Goal: Information Seeking & Learning: Check status

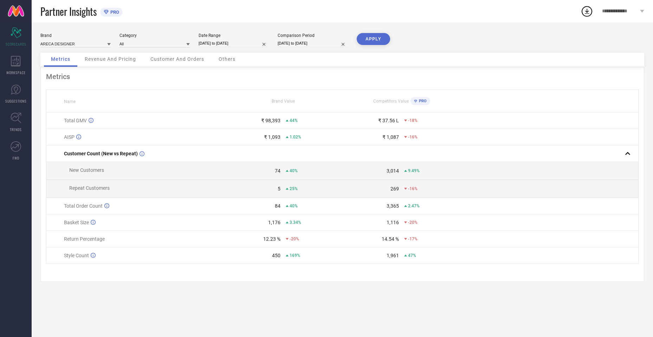
drag, startPoint x: 224, startPoint y: 40, endPoint x: 227, endPoint y: 37, distance: 3.7
click at [227, 37] on div "Date Range [DATE] to [DATE]" at bounding box center [233, 40] width 70 height 14
select select "6"
select select "2025"
select select "7"
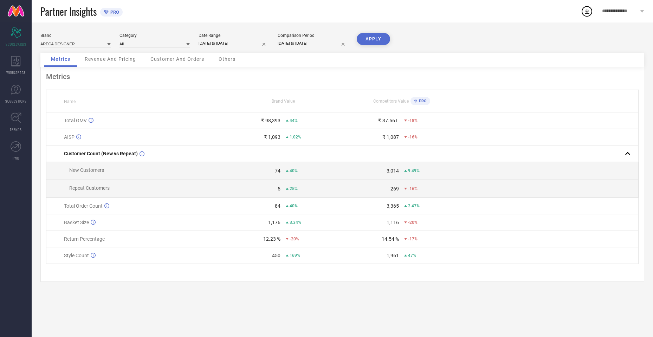
select select "2025"
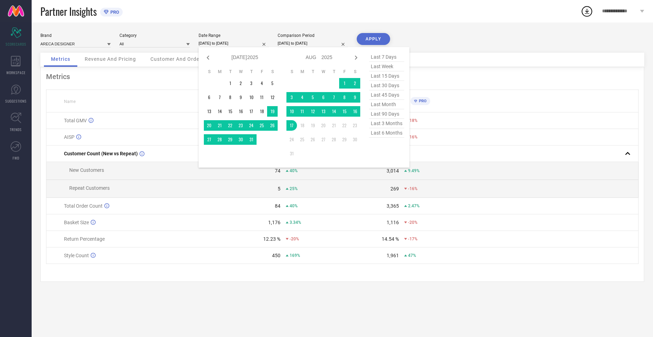
click at [390, 108] on span "last month" at bounding box center [386, 104] width 35 height 9
type input "[DATE] to [DATE]"
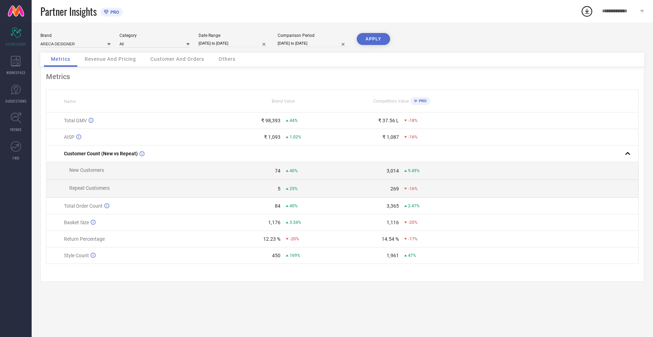
click at [313, 42] on input "[DATE] to [DATE]" at bounding box center [312, 43] width 70 height 7
select select "6"
select select "2024"
select select "7"
select select "2024"
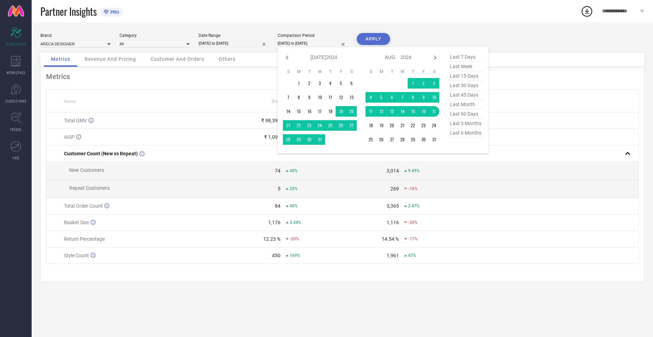
click at [450, 104] on span "last month" at bounding box center [465, 104] width 35 height 9
type input "[DATE] to [DATE]"
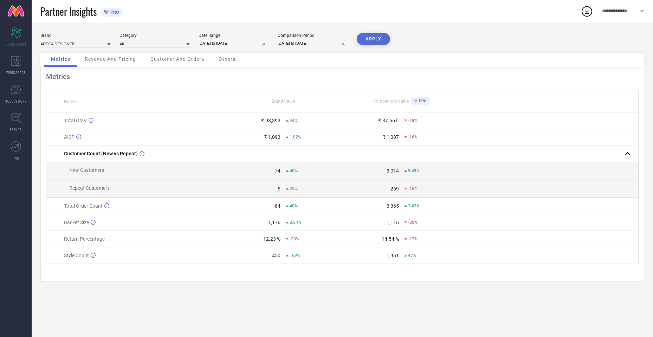
click at [368, 37] on button "APPLY" at bounding box center [373, 39] width 33 height 12
select select "6"
select select "2025"
select select "7"
select select "2025"
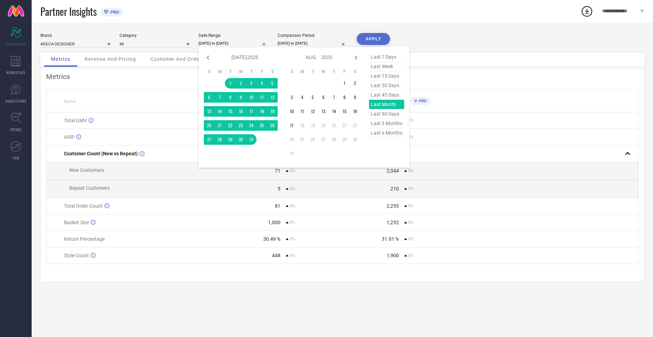
click at [246, 43] on input "[DATE] to [DATE]" at bounding box center [233, 43] width 70 height 7
click at [293, 127] on td "17" at bounding box center [291, 125] width 11 height 11
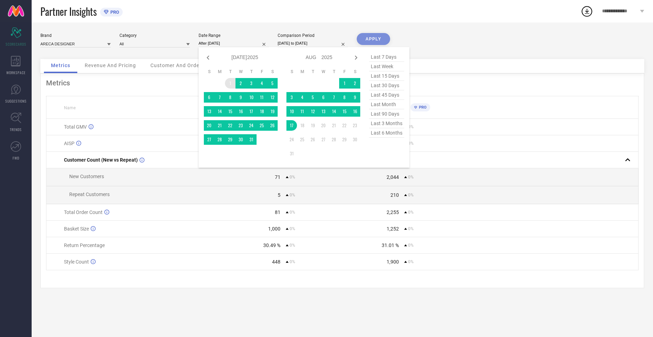
type input "[DATE] to [DATE]"
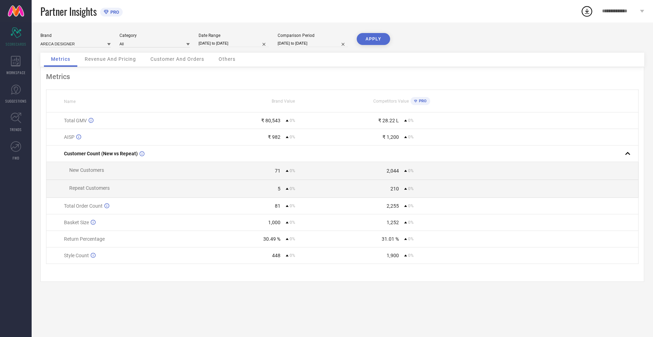
click at [305, 41] on input "[DATE] to [DATE]" at bounding box center [312, 43] width 70 height 7
select select "6"
select select "2025"
select select "7"
select select "2025"
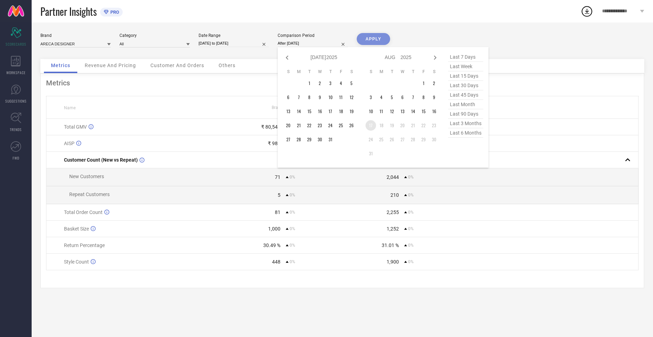
drag, startPoint x: 369, startPoint y: 124, endPoint x: 336, endPoint y: 105, distance: 38.1
click at [369, 123] on td "17" at bounding box center [370, 125] width 11 height 11
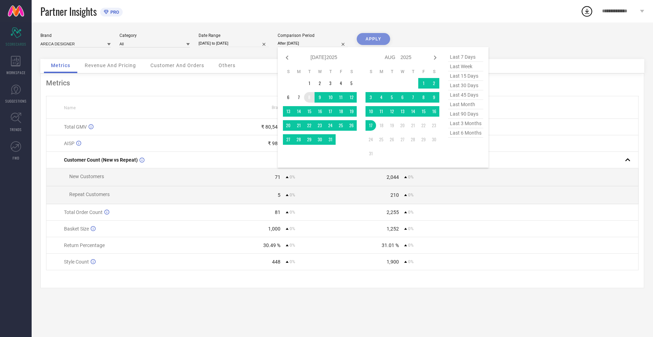
type input "[DATE] to [DATE]"
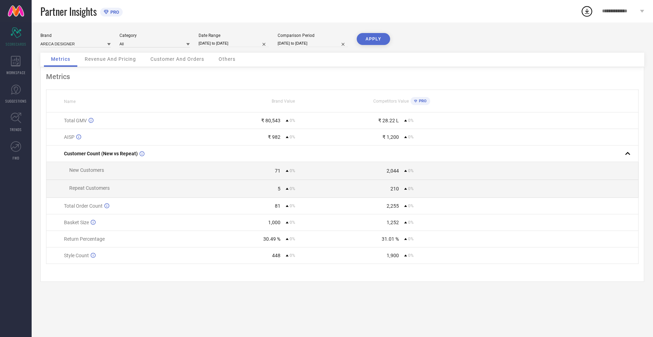
click at [373, 38] on button "APPLY" at bounding box center [373, 39] width 33 height 12
click at [20, 65] on icon at bounding box center [15, 61] width 9 height 11
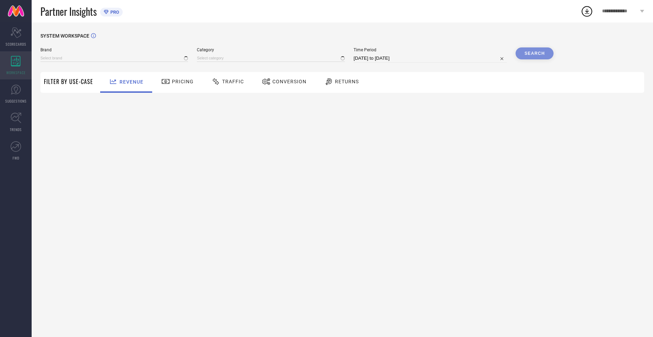
type input "ARECA DESIGNER"
type input "All"
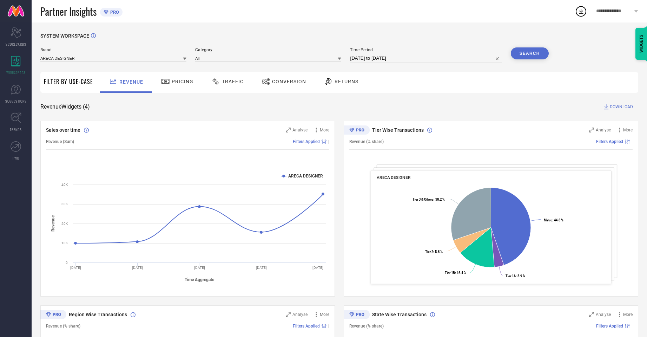
click at [331, 83] on icon at bounding box center [328, 81] width 9 height 8
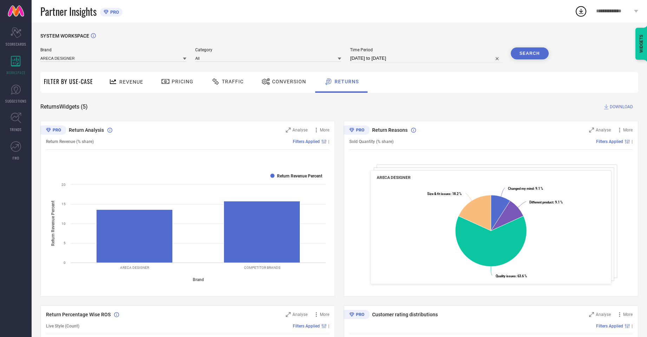
click at [425, 59] on input "[DATE] to [DATE]" at bounding box center [426, 58] width 152 height 8
select select "6"
select select "2025"
select select "7"
select select "2025"
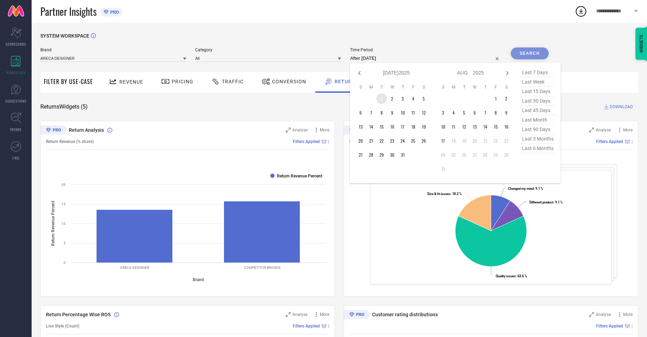
click at [385, 101] on td "1" at bounding box center [382, 98] width 11 height 11
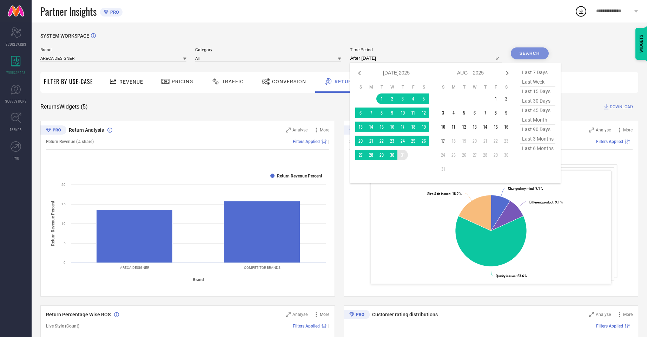
type input "[DATE] to [DATE]"
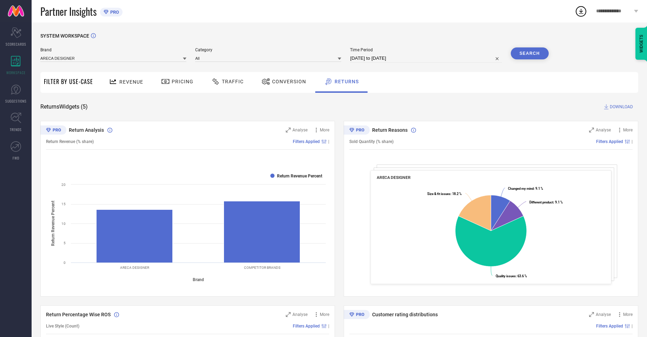
click at [524, 56] on button "Search" at bounding box center [530, 53] width 38 height 12
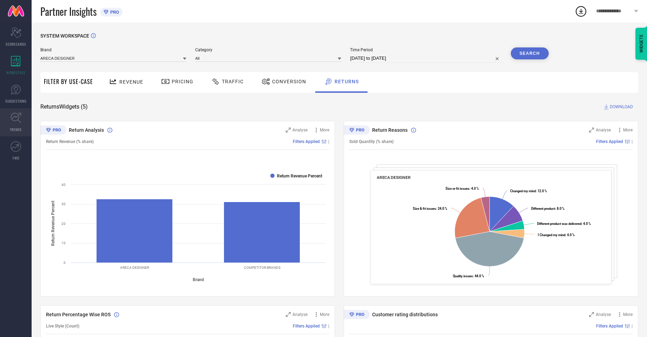
click at [15, 123] on link "TRENDS" at bounding box center [16, 122] width 32 height 28
